Goal: Communication & Community: Answer question/provide support

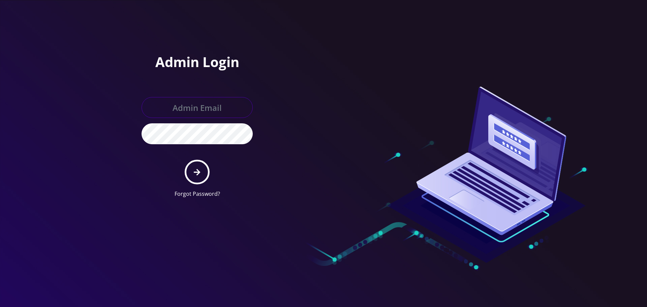
type input "[EMAIL_ADDRESS][DOMAIN_NAME]"
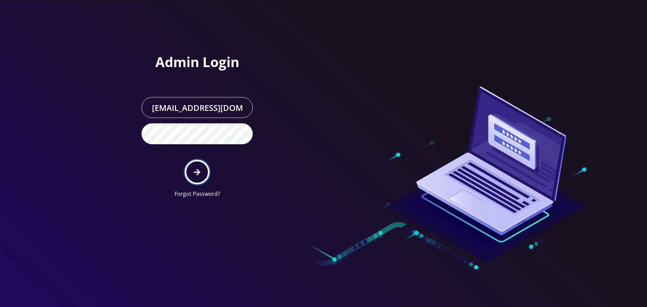
click at [195, 177] on button "submit" at bounding box center [197, 172] width 25 height 25
click at [169, 42] on div "Admin Login [EMAIL_ADDRESS][DOMAIN_NAME] Forgot Password?" at bounding box center [227, 101] width 192 height 203
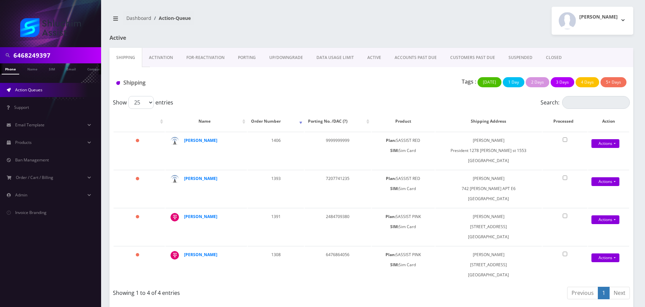
click at [62, 56] on input "6468249397" at bounding box center [56, 55] width 86 height 13
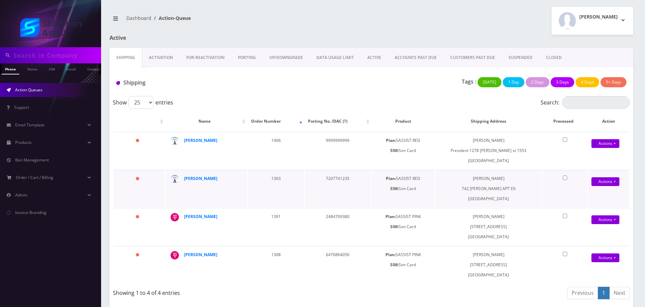
click at [210, 186] on td "[PERSON_NAME]" at bounding box center [207, 188] width 82 height 37
click at [427, 59] on link "ACCOUNTS PAST DUE" at bounding box center [416, 58] width 56 height 20
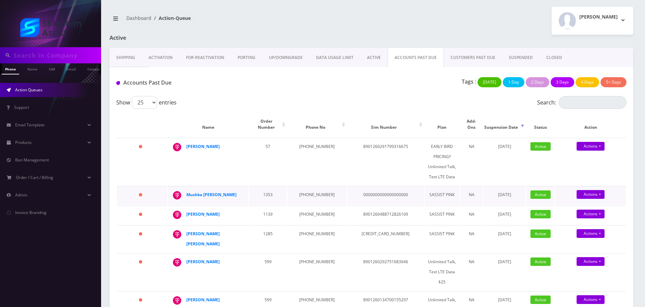
click at [316, 189] on td "[PHONE_NUMBER]" at bounding box center [317, 195] width 59 height 19
copy td "[PHONE_NUMBER]"
click at [316, 144] on td "[PHONE_NUMBER]" at bounding box center [317, 162] width 59 height 48
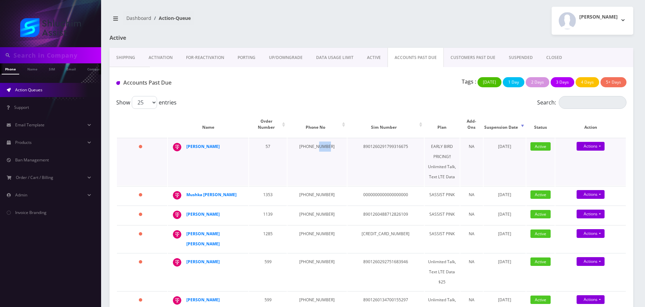
click at [316, 144] on td "[PHONE_NUMBER]" at bounding box center [317, 162] width 59 height 48
click at [314, 142] on td "[PHONE_NUMBER]" at bounding box center [317, 162] width 59 height 48
drag, startPoint x: 208, startPoint y: 143, endPoint x: 186, endPoint y: 143, distance: 22.6
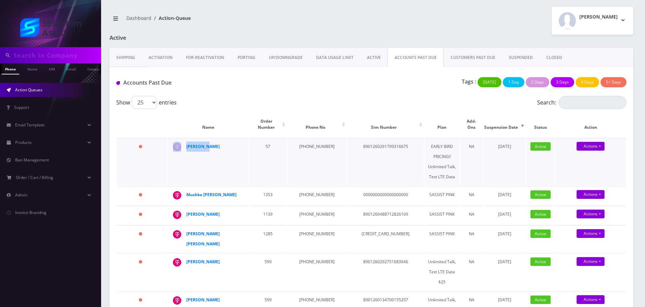
click at [186, 143] on td "[PERSON_NAME]" at bounding box center [208, 162] width 81 height 48
copy div "[PERSON_NAME]"
drag, startPoint x: 220, startPoint y: 187, endPoint x: 185, endPoint y: 187, distance: 34.4
click at [185, 187] on td "Mushka [PERSON_NAME]" at bounding box center [208, 195] width 81 height 19
copy div "Mushka [PERSON_NAME]"
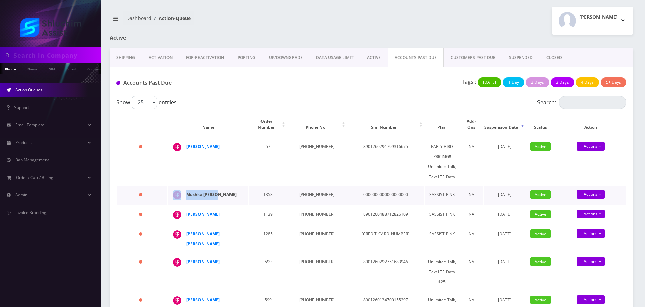
click at [207, 192] on strong "Mushka [PERSON_NAME]" at bounding box center [211, 195] width 50 height 6
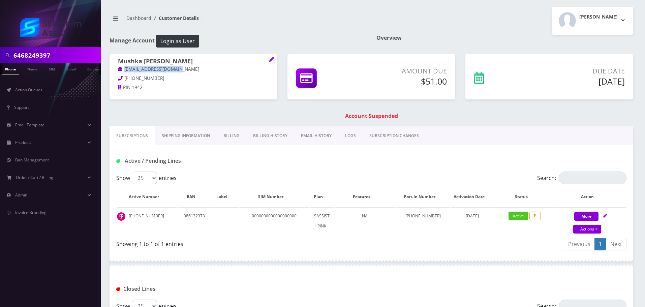
drag, startPoint x: 192, startPoint y: 70, endPoint x: 111, endPoint y: 70, distance: 81.2
click at [111, 70] on div "Mushka Hendel mushkahendel@gmail.com 786-257-9667 PIN: 1942" at bounding box center [194, 75] width 168 height 42
copy link "mushkahendel@gmail.com"
click at [262, 143] on link "Billing History" at bounding box center [270, 136] width 48 height 20
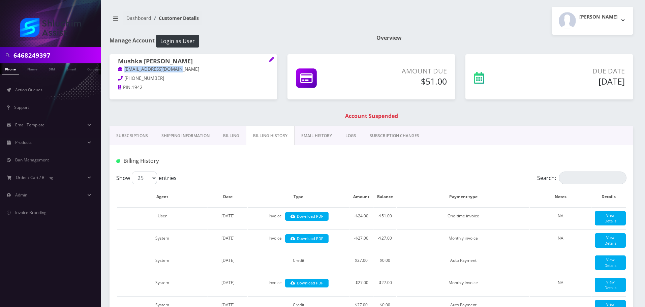
click at [319, 137] on link "EMAIL HISTORY" at bounding box center [317, 136] width 44 height 20
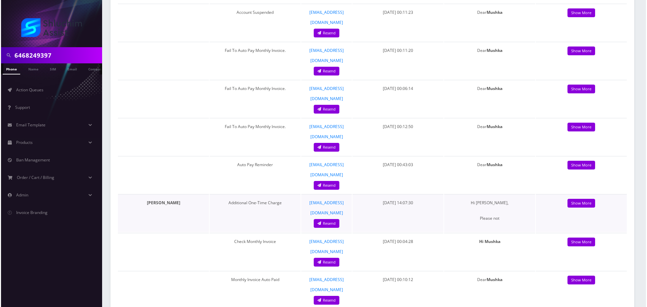
scroll to position [101, 0]
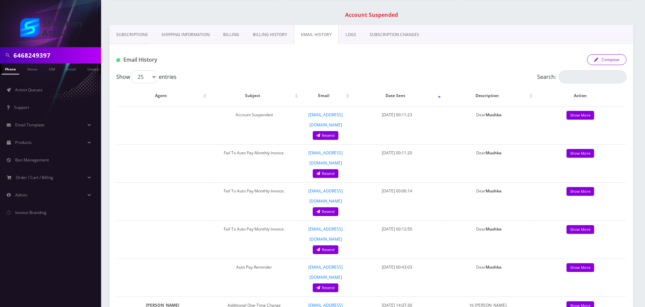
click at [602, 60] on button "Compose" at bounding box center [606, 59] width 39 height 11
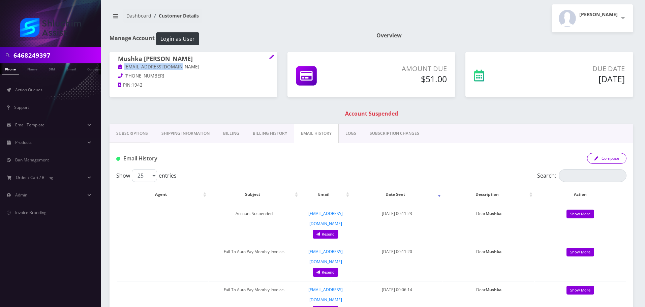
scroll to position [0, 0]
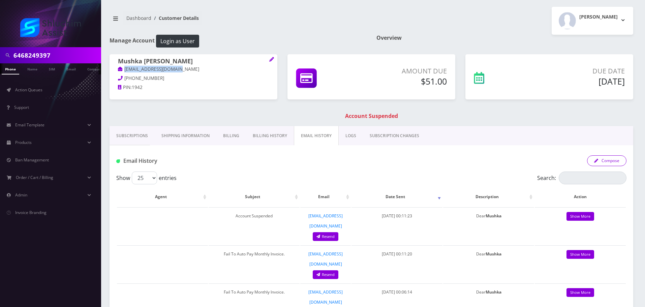
click at [622, 161] on button "Compose" at bounding box center [606, 160] width 39 height 11
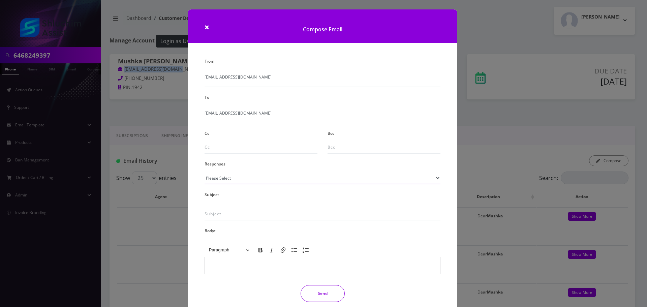
click at [245, 184] on select "Please Select TMobile port Unable to activate CH Pickup Past Due Pick up follow…" at bounding box center [323, 178] width 236 height 13
select select "29"
click at [205, 172] on select "Please Select TMobile port Unable to activate CH Pickup Past Due Pick up follow…" at bounding box center [323, 178] width 236 height 13
type input "Subject: URGENT Action Required: Past Due Payment for Shluchim Assist"
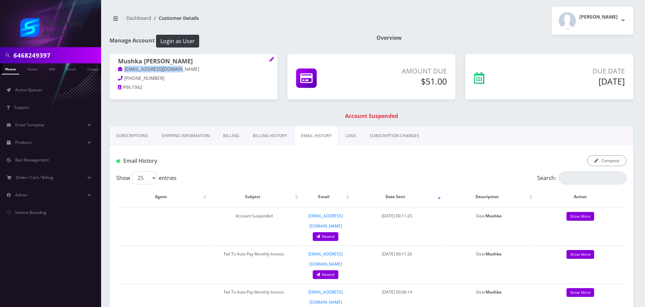
click at [265, 141] on link "Billing History" at bounding box center [270, 136] width 48 height 20
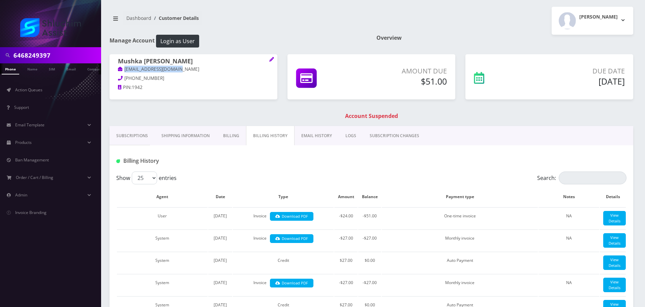
click at [310, 129] on link "EMAIL HISTORY" at bounding box center [317, 136] width 44 height 20
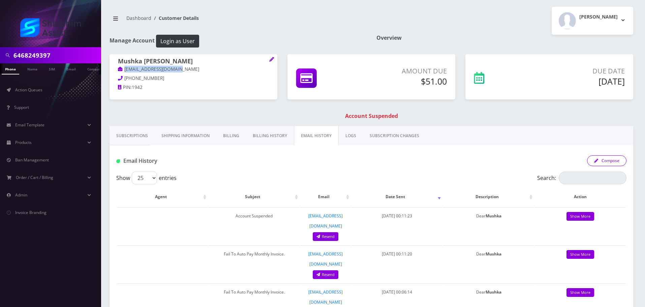
click at [604, 162] on button "Compose" at bounding box center [606, 160] width 39 height 11
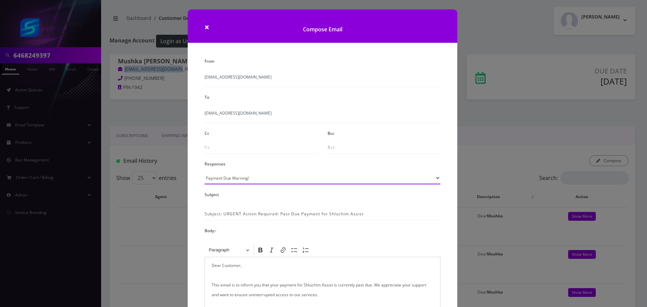
click at [265, 182] on select "Please Select TMobile port Unable to activate CH Pickup Past Due Pick up follow…" at bounding box center [323, 178] width 236 height 13
click at [205, 172] on select "Please Select TMobile port Unable to activate CH Pickup Past Due Pick up follow…" at bounding box center [323, 178] width 236 height 13
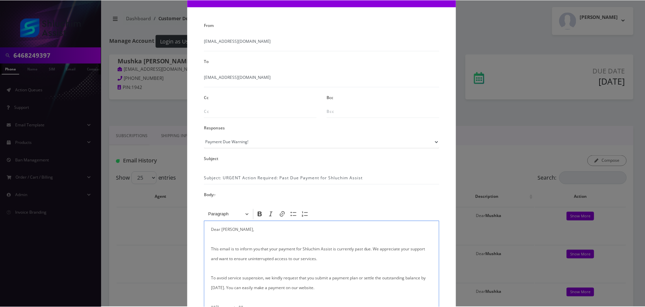
scroll to position [111, 0]
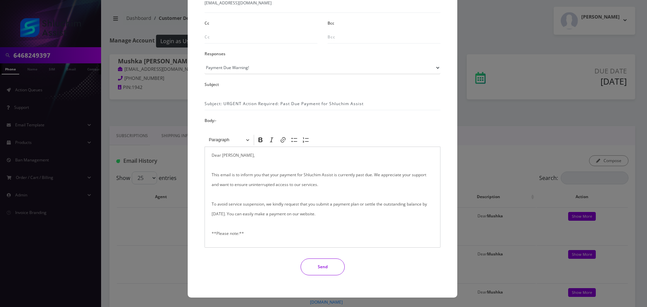
click at [332, 276] on div "From info@shluchimassist.com To mushkahendel@gmail.com Cc Bcc Responses Please …" at bounding box center [323, 113] width 246 height 334
click at [332, 270] on button "Send" at bounding box center [323, 267] width 44 height 17
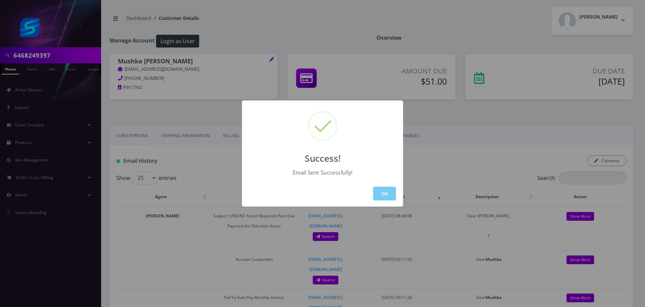
click at [382, 190] on button "OK" at bounding box center [384, 194] width 23 height 14
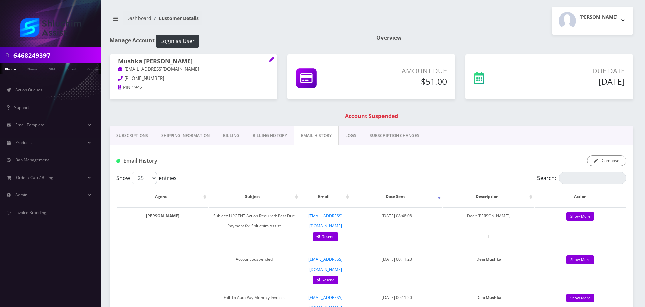
click at [57, 50] on input "6468249397" at bounding box center [56, 55] width 86 height 13
paste input "[PHONE_NUMBER]"
click at [53, 56] on input "[PHONE_NUMBER]" at bounding box center [56, 55] width 86 height 13
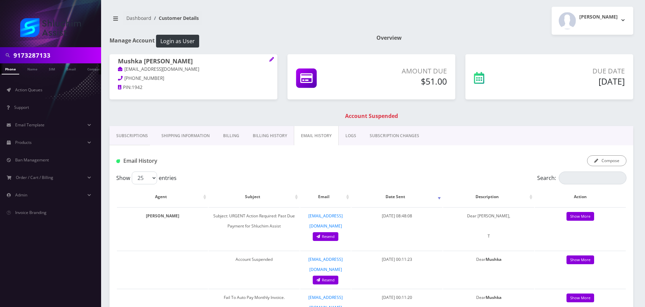
type input "9173287133"
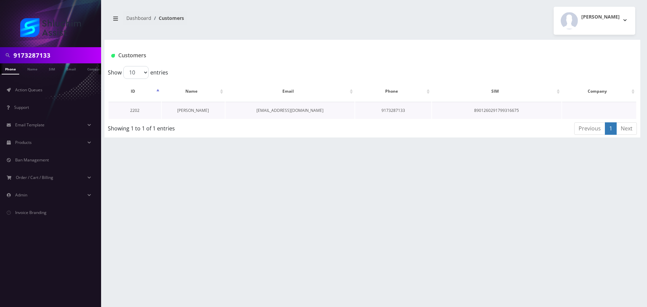
click at [201, 112] on link "[PERSON_NAME]" at bounding box center [193, 111] width 32 height 6
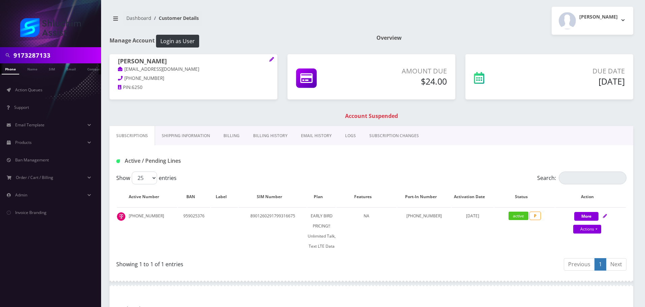
click at [284, 135] on link "Billing History" at bounding box center [270, 136] width 48 height 20
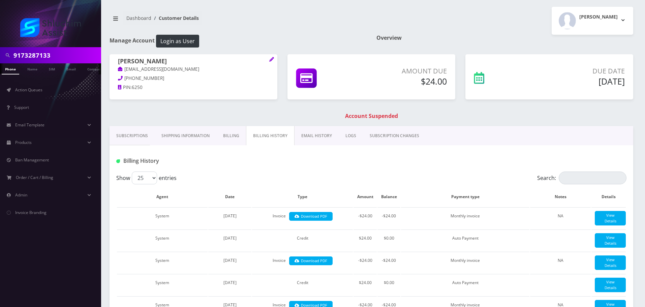
click at [317, 136] on link "EMAIL HISTORY" at bounding box center [317, 136] width 44 height 20
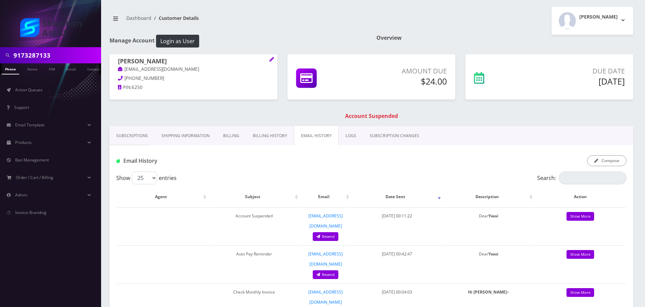
click at [279, 135] on link "Billing History" at bounding box center [270, 136] width 48 height 20
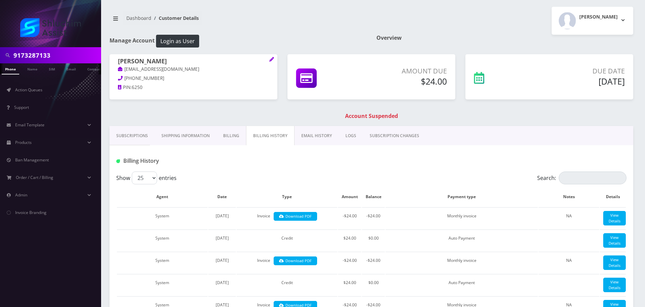
click at [309, 129] on link "EMAIL HISTORY" at bounding box center [317, 136] width 44 height 20
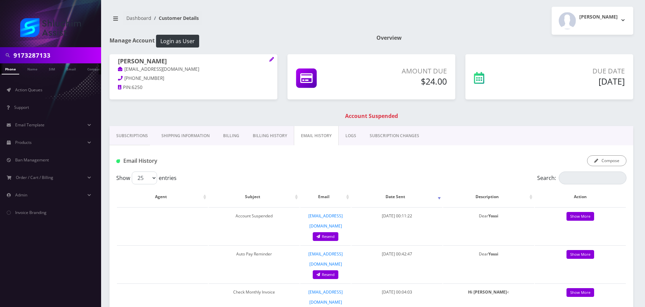
click at [142, 138] on link "Subscriptions" at bounding box center [132, 136] width 45 height 20
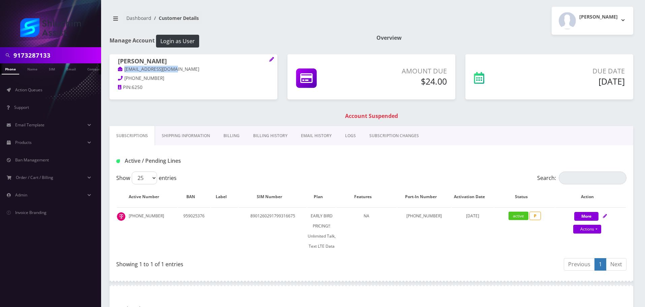
drag, startPoint x: 188, startPoint y: 72, endPoint x: 112, endPoint y: 70, distance: 76.9
click at [112, 70] on div "Yossi Hus yossihus05@gmail.com 917-328-7133 PIN: 6250" at bounding box center [194, 75] width 168 height 42
copy link "yossihus05@gmail.com"
click at [239, 109] on div "Yossi Hus yossihus05@gmail.com 917-328-7133 PIN: 6250 Amount Due $24.00 Due Date" at bounding box center [372, 90] width 534 height 72
click at [267, 134] on link "Billing History" at bounding box center [270, 136] width 48 height 20
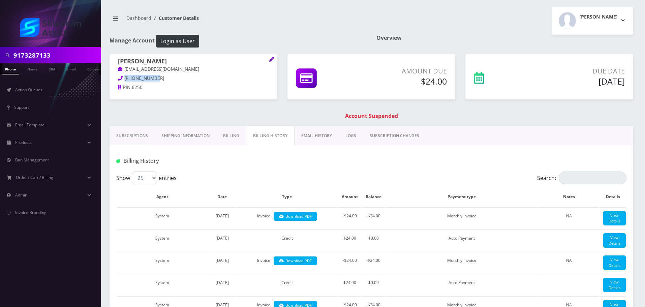
click at [319, 135] on link "EMAIL HISTORY" at bounding box center [317, 136] width 44 height 20
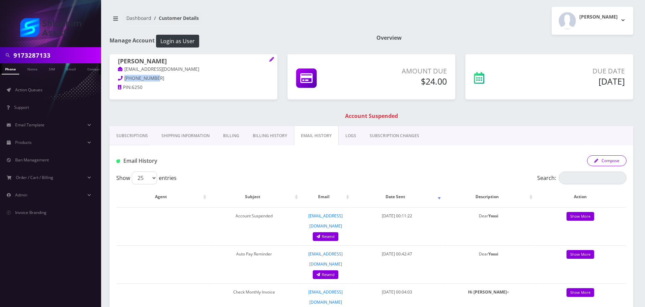
click at [603, 162] on button "Compose" at bounding box center [606, 160] width 39 height 11
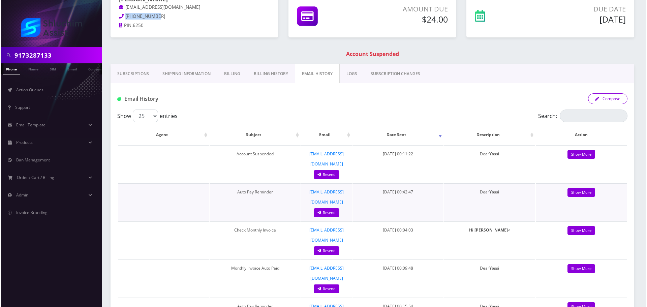
scroll to position [67, 0]
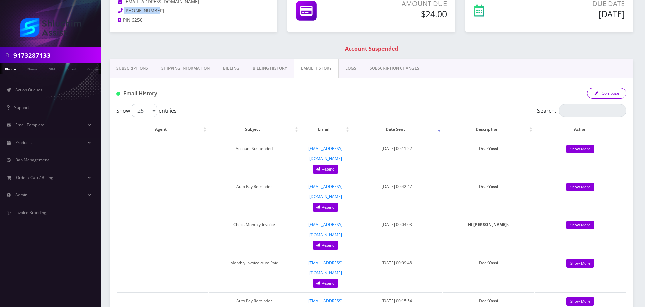
click at [618, 92] on button "Compose" at bounding box center [606, 93] width 39 height 11
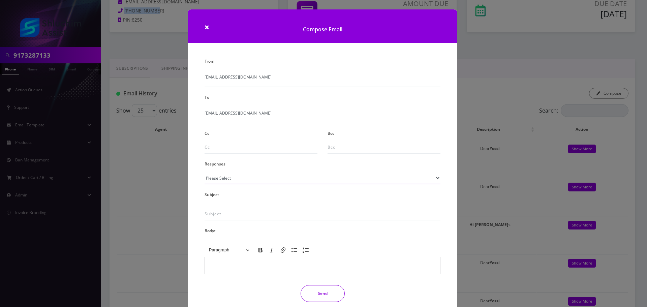
click at [236, 175] on select "Please Select TMobile port Unable to activate CH Pickup Past Due Pick up follow…" at bounding box center [323, 178] width 236 height 13
select select "29"
click at [205, 172] on select "Please Select TMobile port Unable to activate CH Pickup Past Due Pick up follow…" at bounding box center [323, 178] width 236 height 13
type input "Subject: URGENT Action Required: Past Due Payment for Shluchim Assist"
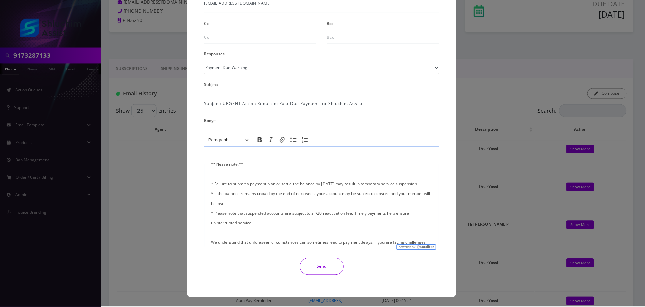
scroll to position [161, 0]
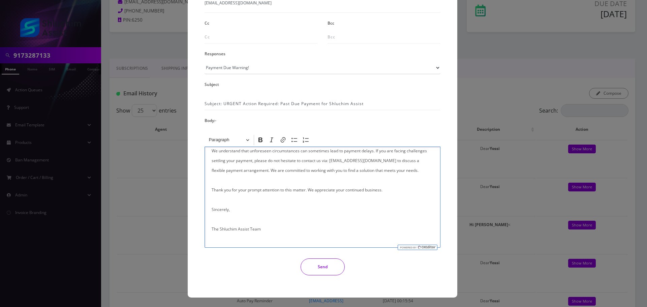
click at [316, 266] on button "Send" at bounding box center [323, 267] width 44 height 17
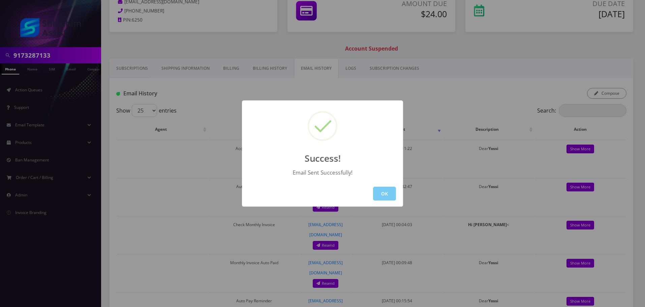
click at [388, 194] on button "OK" at bounding box center [384, 194] width 23 height 14
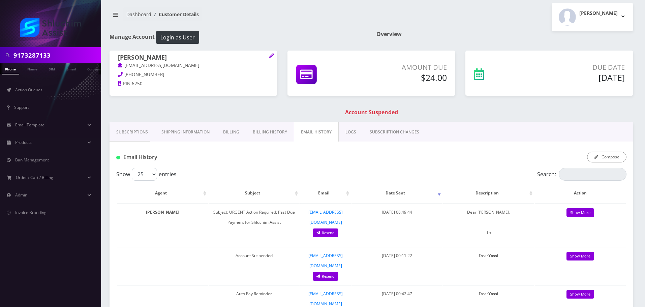
scroll to position [0, 0]
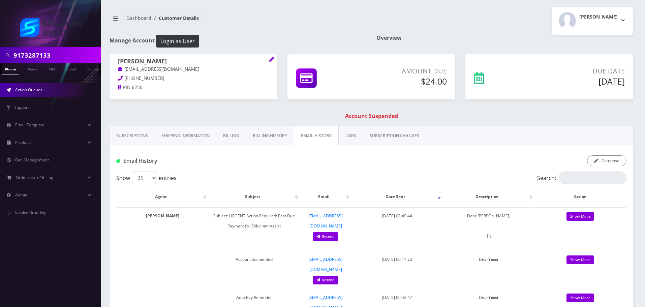
drag, startPoint x: 40, startPoint y: 90, endPoint x: 48, endPoint y: 93, distance: 7.8
click at [40, 90] on span "Action Queues" at bounding box center [28, 90] width 27 height 6
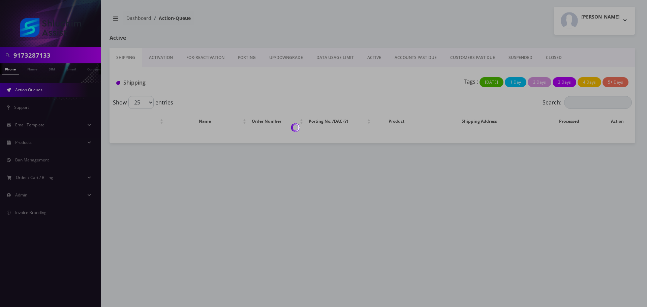
click at [422, 54] on div at bounding box center [323, 153] width 647 height 307
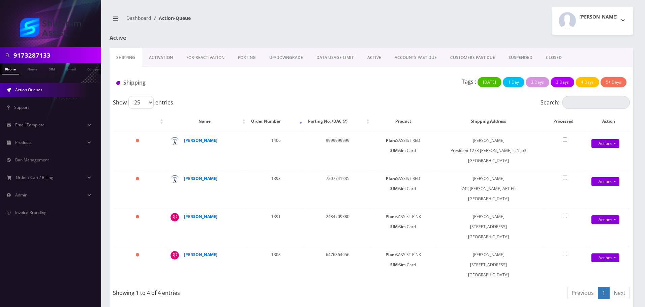
click at [419, 56] on link "ACCOUNTS PAST DUE" at bounding box center [416, 58] width 56 height 20
click at [0, 0] on div at bounding box center [0, 0] width 0 height 0
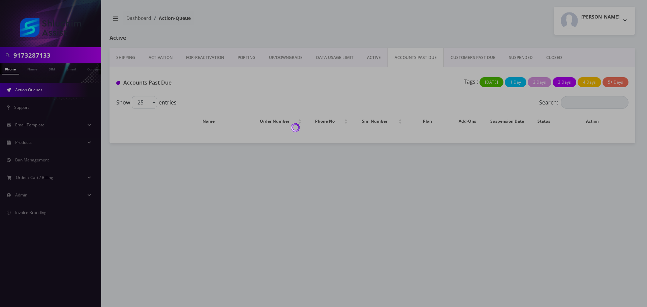
click at [364, 91] on body "9173287133 Phone Name SIM Email Company Customer Action Queues Support Email Te…" at bounding box center [323, 153] width 647 height 307
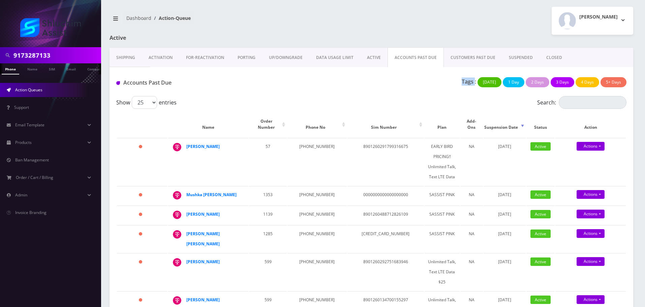
click at [364, 91] on div "Accounts Past Due Tags : [DATE] 1 Day 2 Days 3 Days 4 Days 5+ Days" at bounding box center [372, 81] width 524 height 29
